Goal: Task Accomplishment & Management: Manage account settings

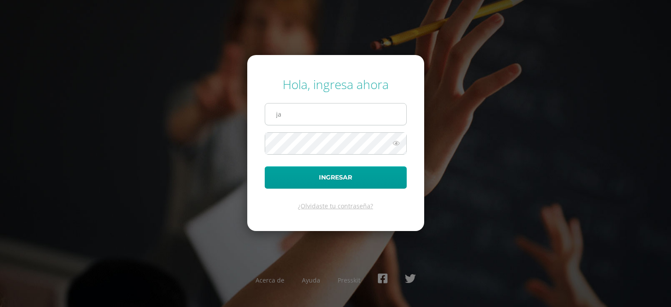
type input "jagarciap@sagradocorazon.edu.gt"
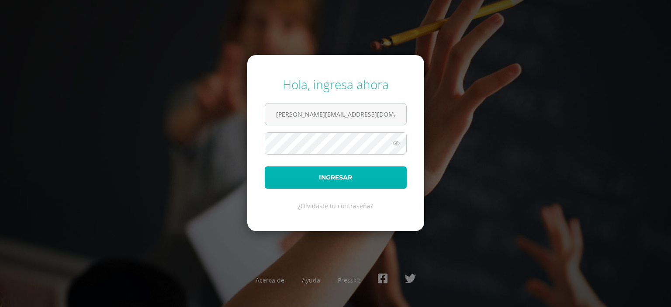
click at [324, 186] on button "Ingresar" at bounding box center [336, 177] width 142 height 22
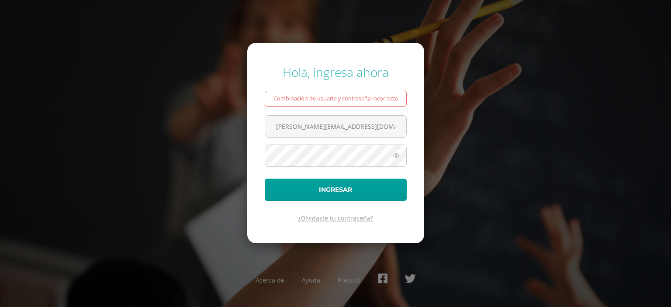
click at [337, 219] on link "¿Olvidaste tu contraseña?" at bounding box center [335, 218] width 75 height 8
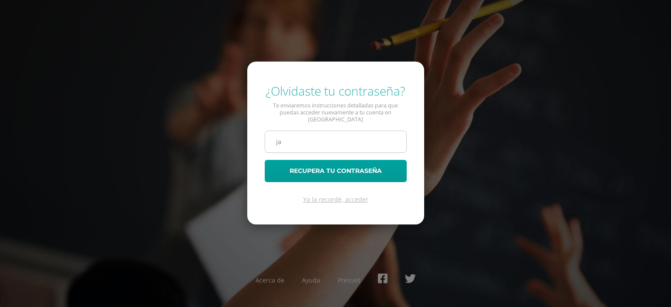
type input "jagarciap@sagradocorazon.edu.gt"
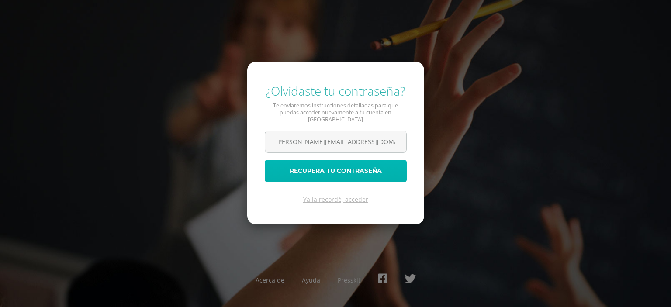
click at [295, 174] on button "Recupera tu contraseña" at bounding box center [336, 171] width 142 height 22
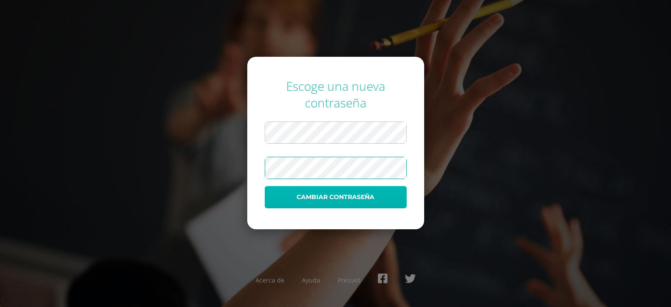
click at [345, 201] on button "Cambiar contraseña" at bounding box center [336, 197] width 142 height 22
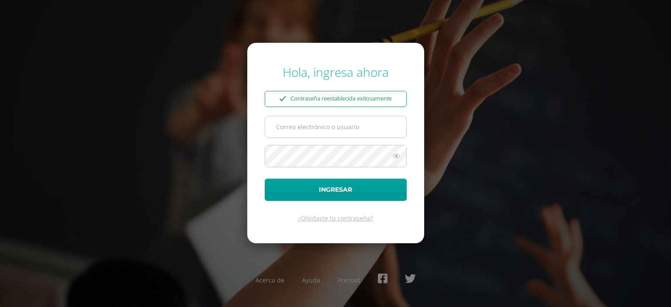
click at [308, 125] on input "text" at bounding box center [335, 126] width 141 height 21
type input "jagarciap@sagradocorazon.edu.gt"
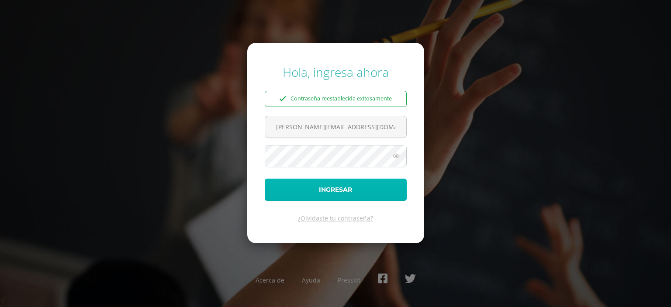
click at [329, 188] on button "Ingresar" at bounding box center [336, 190] width 142 height 22
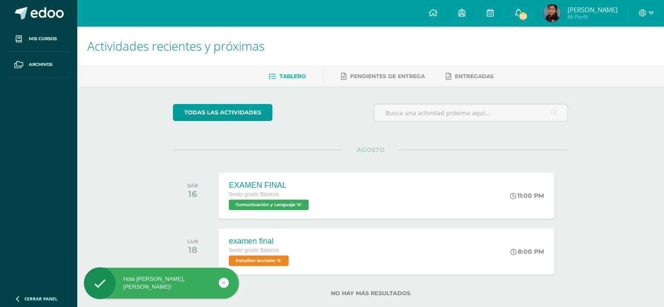
click at [524, 18] on span "212" at bounding box center [524, 16] width 10 height 10
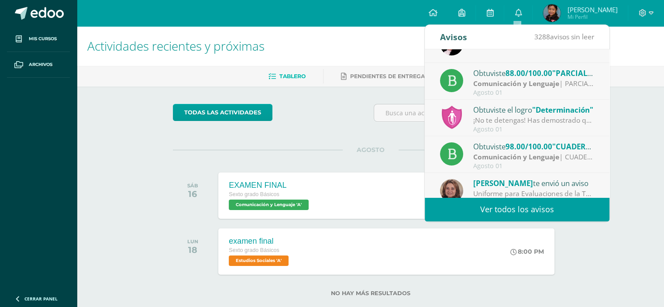
scroll to position [145, 0]
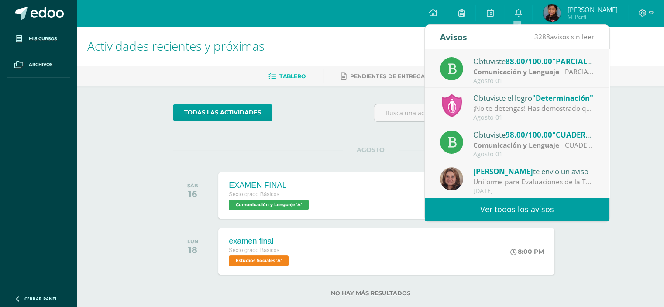
click at [558, 206] on link "Ver todos los avisos" at bounding box center [517, 209] width 185 height 24
click at [483, 205] on link "Ver todos los avisos" at bounding box center [517, 209] width 185 height 24
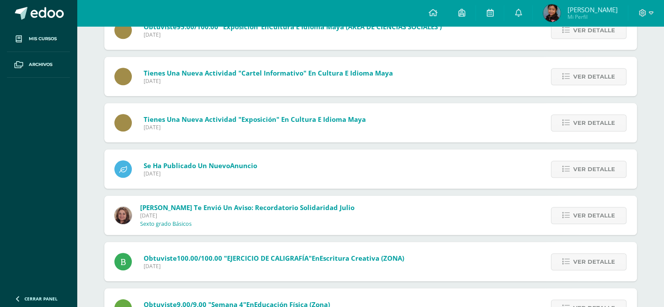
scroll to position [918, 0]
